Goal: Task Accomplishment & Management: Complete application form

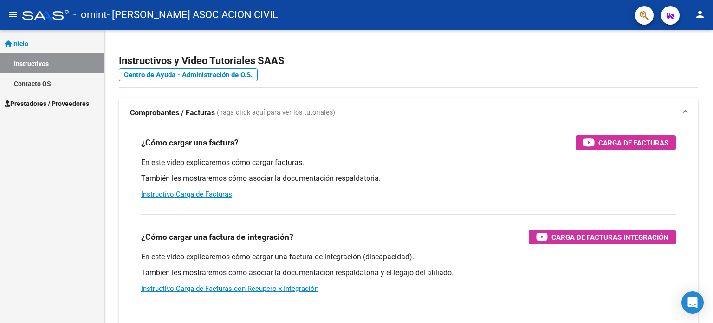
click at [44, 99] on span "Prestadores / Proveedores" at bounding box center [47, 103] width 85 height 10
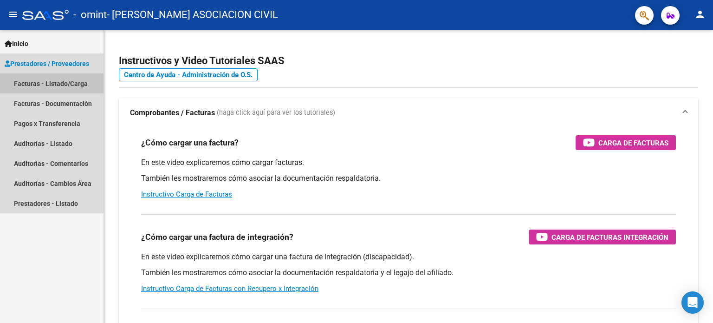
click at [33, 80] on link "Facturas - Listado/Carga" at bounding box center [52, 83] width 104 height 20
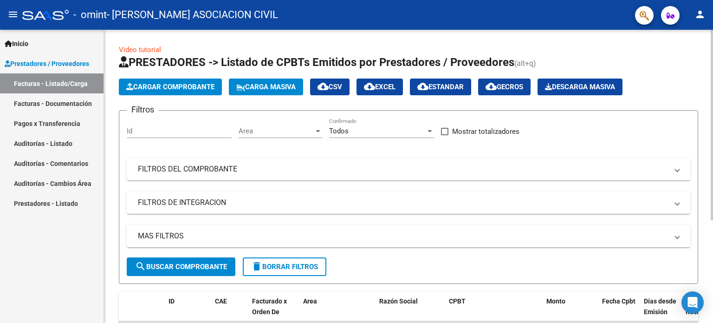
click at [696, 102] on div "Video tutorial PRESTADORES -> Listado de CPBTs Emitidos por Prestadores / Prove…" at bounding box center [410, 252] width 612 height 444
click at [178, 87] on span "Cargar Comprobante" at bounding box center [170, 87] width 88 height 8
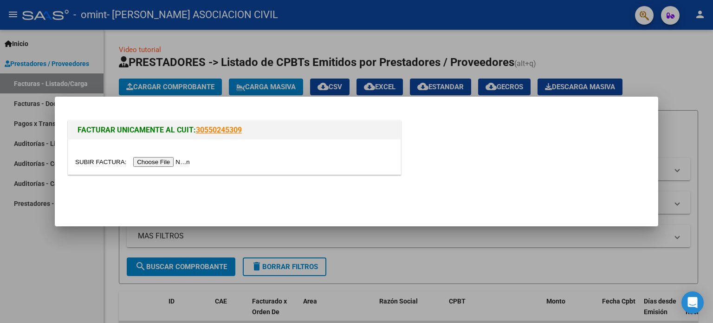
click at [91, 46] on div at bounding box center [356, 161] width 713 height 323
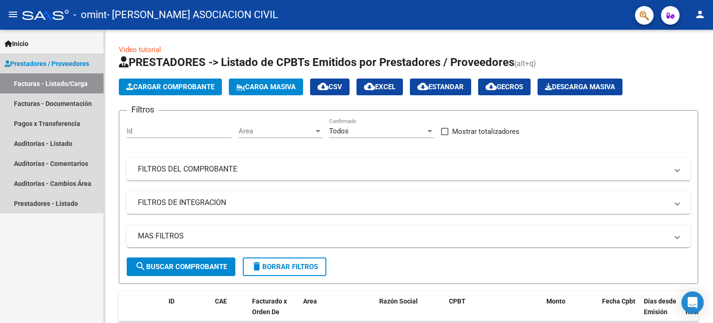
click at [75, 84] on link "Facturas - Listado/Carga" at bounding box center [52, 83] width 104 height 20
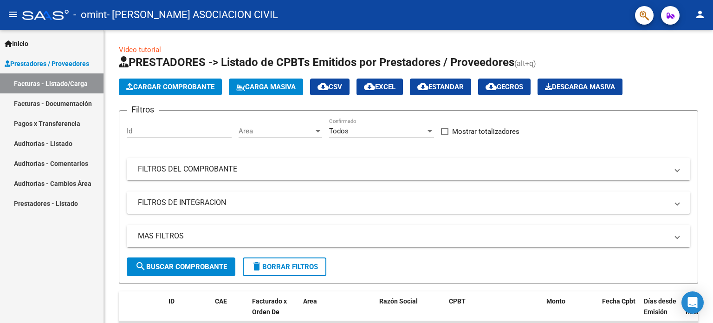
click at [43, 62] on span "Prestadores / Proveedores" at bounding box center [47, 64] width 85 height 10
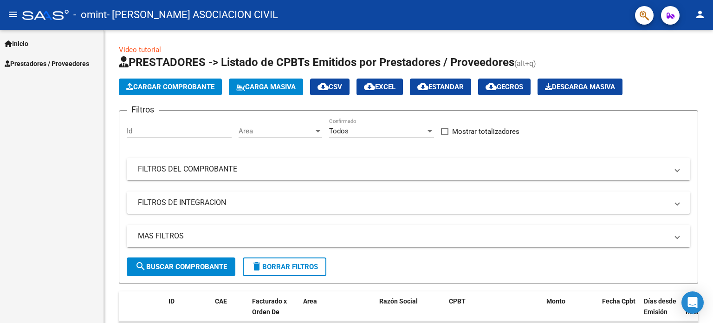
click at [43, 62] on span "Prestadores / Proveedores" at bounding box center [47, 64] width 85 height 10
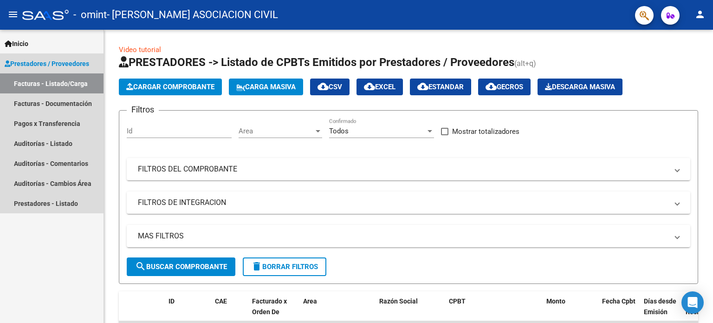
click at [27, 84] on link "Facturas - Listado/Carga" at bounding box center [52, 83] width 104 height 20
click at [29, 105] on link "Facturas - Documentación" at bounding box center [52, 103] width 104 height 20
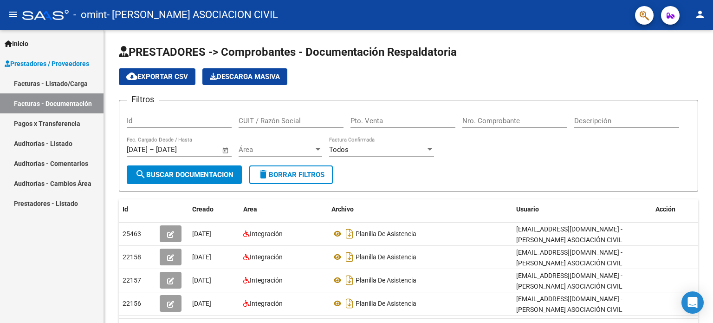
click at [54, 82] on link "Facturas - Listado/Carga" at bounding box center [52, 83] width 104 height 20
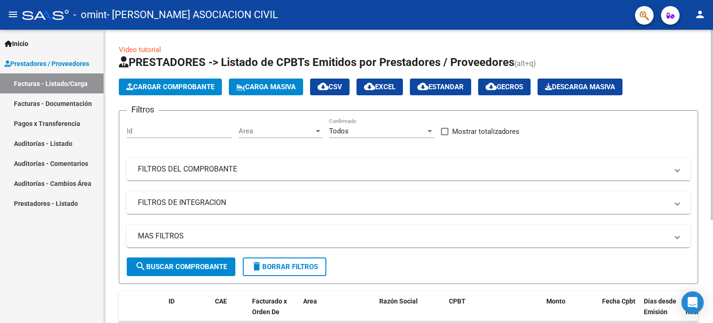
click at [699, 94] on div "Video tutorial PRESTADORES -> Listado de CPBTs Emitidos por Prestadores / Prove…" at bounding box center [410, 252] width 612 height 444
click at [172, 85] on span "Cargar Comprobante" at bounding box center [170, 87] width 88 height 8
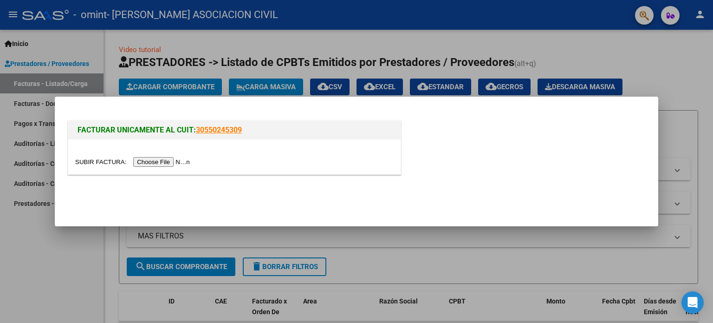
click at [69, 39] on div at bounding box center [356, 161] width 713 height 323
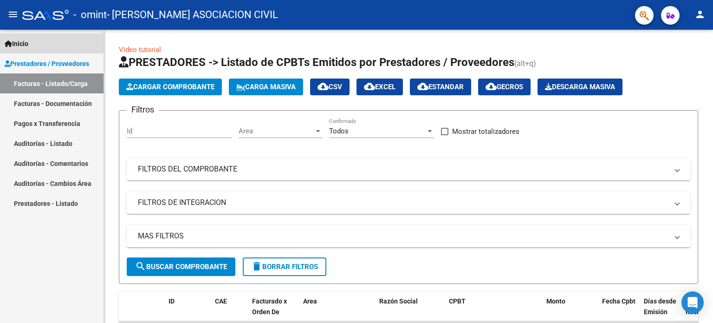
click at [21, 44] on span "Inicio" at bounding box center [17, 44] width 24 height 10
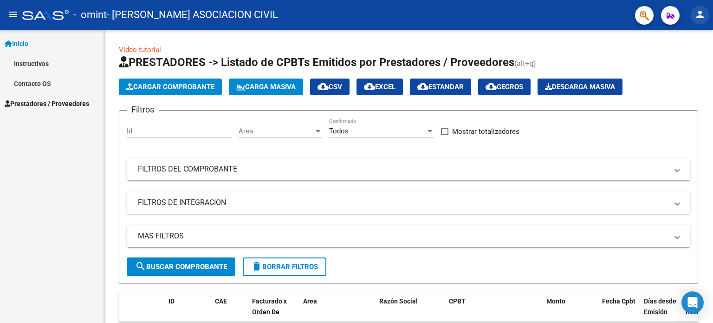
click at [695, 19] on mat-icon "person" at bounding box center [700, 14] width 11 height 11
click at [686, 40] on button "person Mi Perfil" at bounding box center [681, 39] width 57 height 22
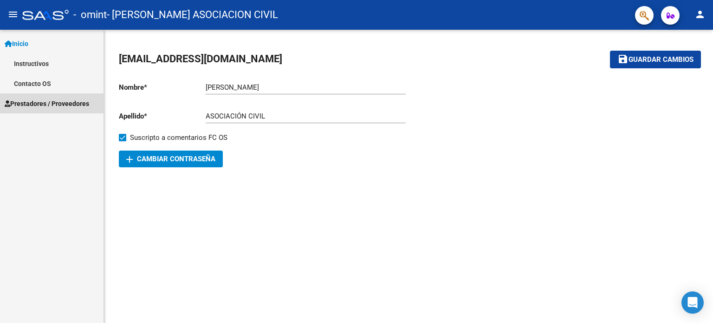
click at [45, 102] on span "Prestadores / Proveedores" at bounding box center [47, 103] width 85 height 10
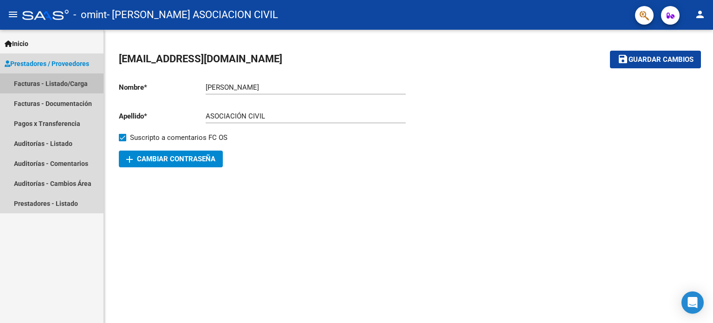
click at [56, 83] on link "Facturas - Listado/Carga" at bounding box center [52, 83] width 104 height 20
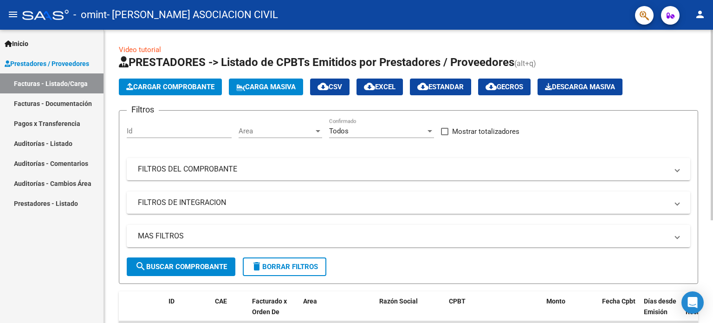
click at [693, 92] on div "Video tutorial PRESTADORES -> Listado de CPBTs Emitidos por Prestadores / Prove…" at bounding box center [410, 252] width 612 height 444
click at [189, 86] on span "Cargar Comprobante" at bounding box center [170, 87] width 88 height 8
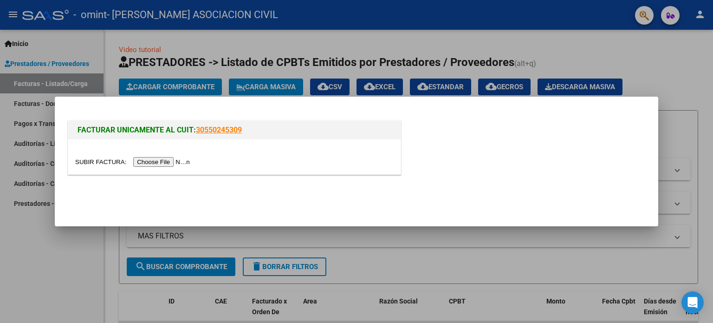
click at [169, 162] on input "file" at bounding box center [133, 162] width 117 height 10
